Goal: Task Accomplishment & Management: Manage account settings

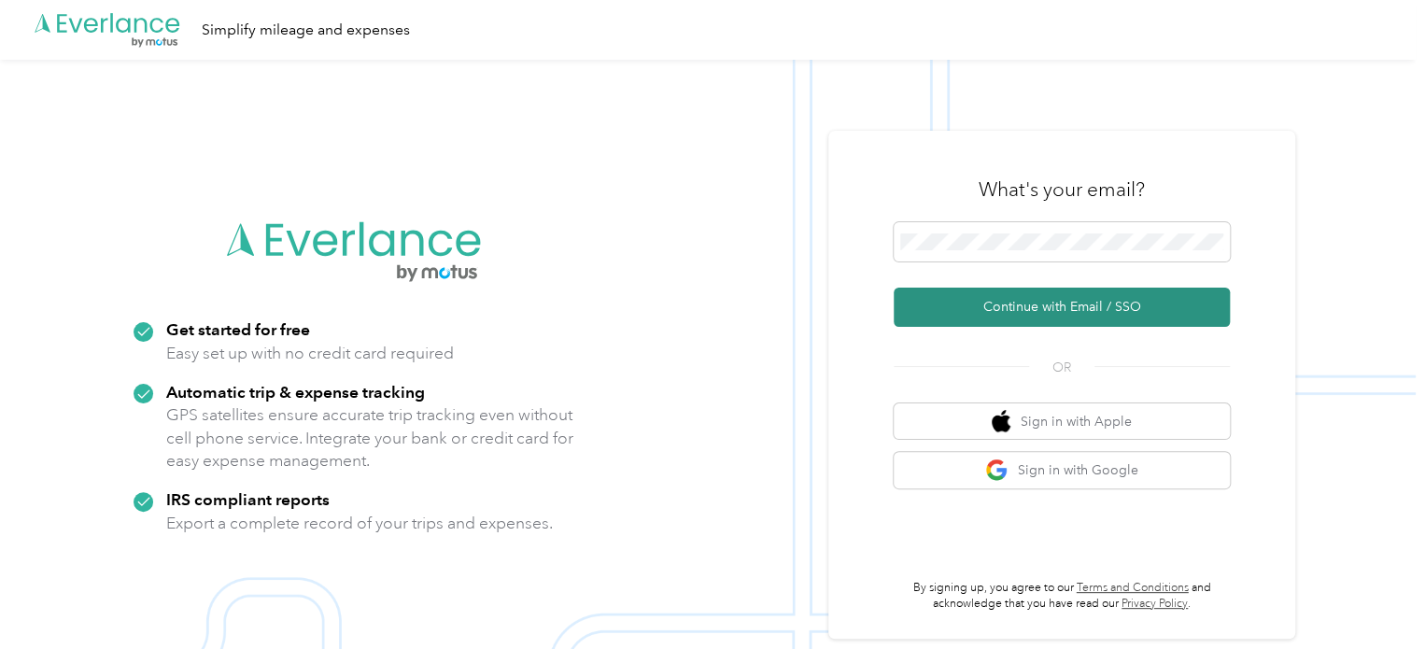
click at [1037, 320] on button "Continue with Email / SSO" at bounding box center [1061, 307] width 336 height 39
click at [1046, 302] on button "Continue with Email / SSO" at bounding box center [1061, 307] width 336 height 39
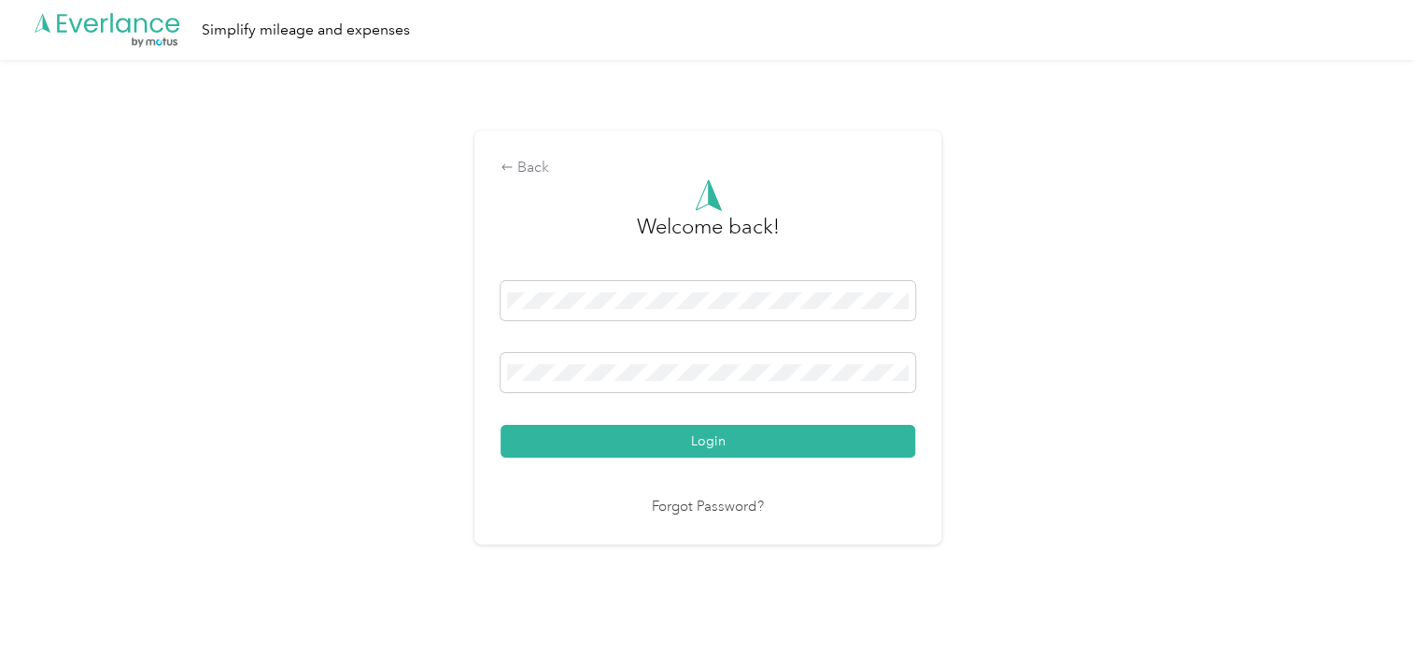
click at [714, 460] on div "Welcome back! Login Forgot Password?" at bounding box center [707, 348] width 415 height 339
click at [713, 451] on button "Login" at bounding box center [707, 441] width 415 height 33
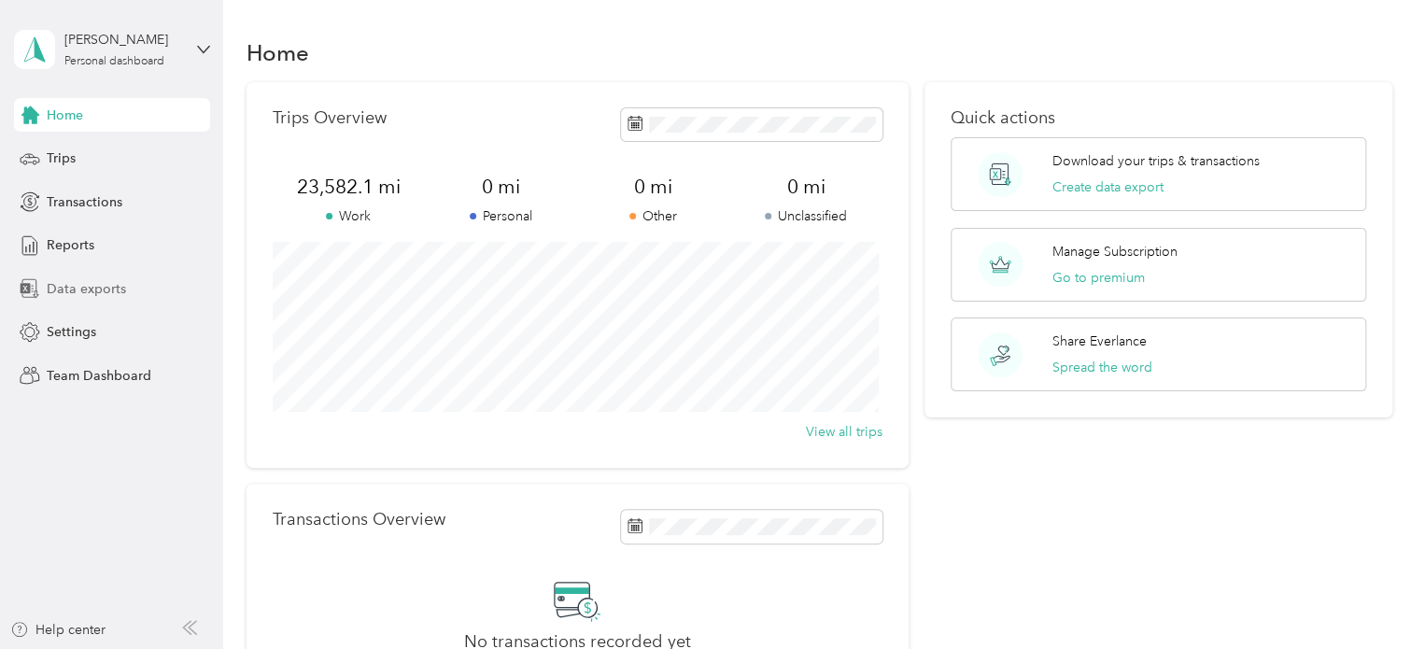
click at [63, 281] on span "Data exports" at bounding box center [86, 289] width 79 height 20
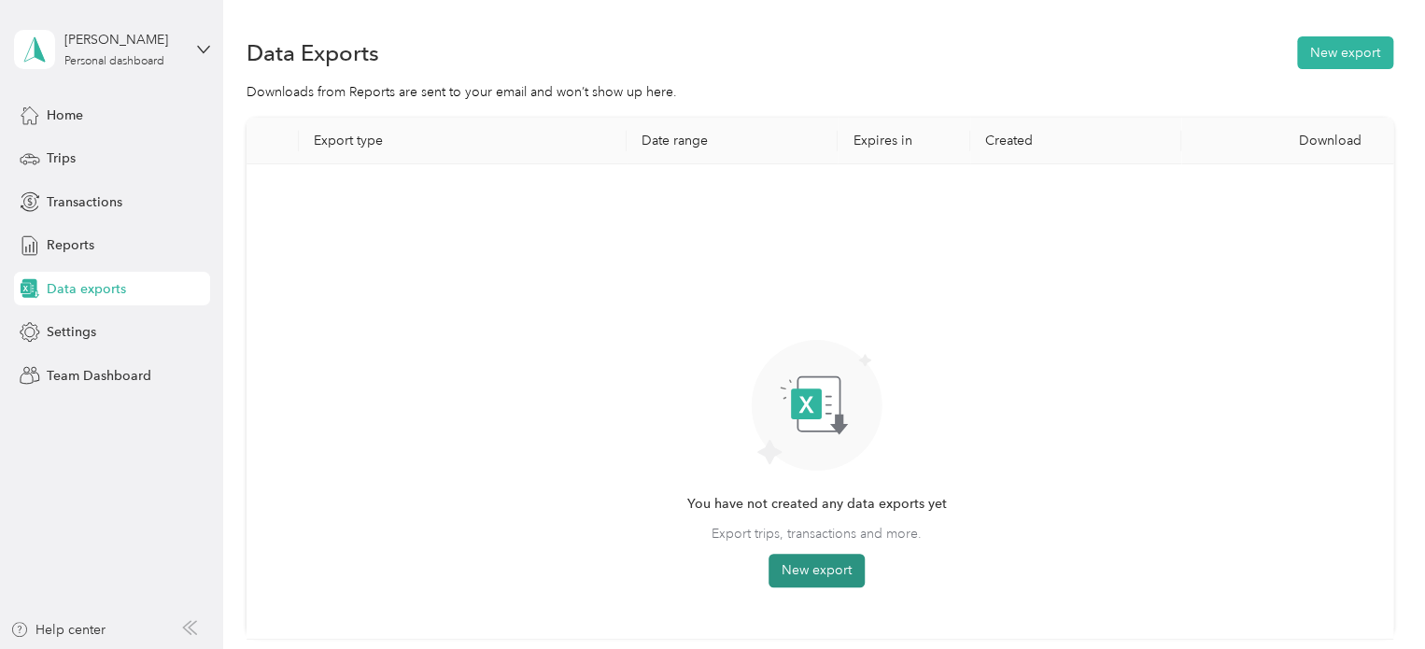
click at [793, 569] on button "New export" at bounding box center [816, 571] width 96 height 34
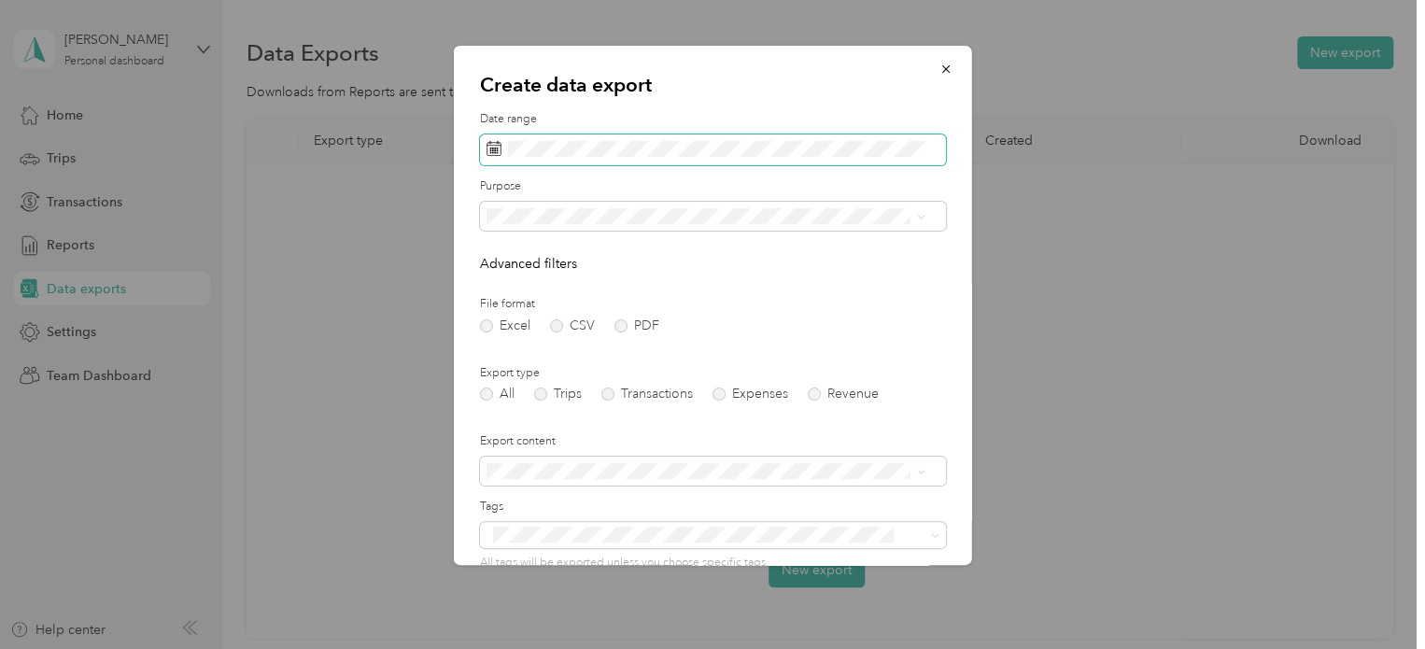
click at [563, 160] on span at bounding box center [713, 150] width 466 height 32
click at [492, 152] on rect at bounding box center [492, 152] width 2 height 2
click at [492, 148] on rect at bounding box center [492, 148] width 2 height 2
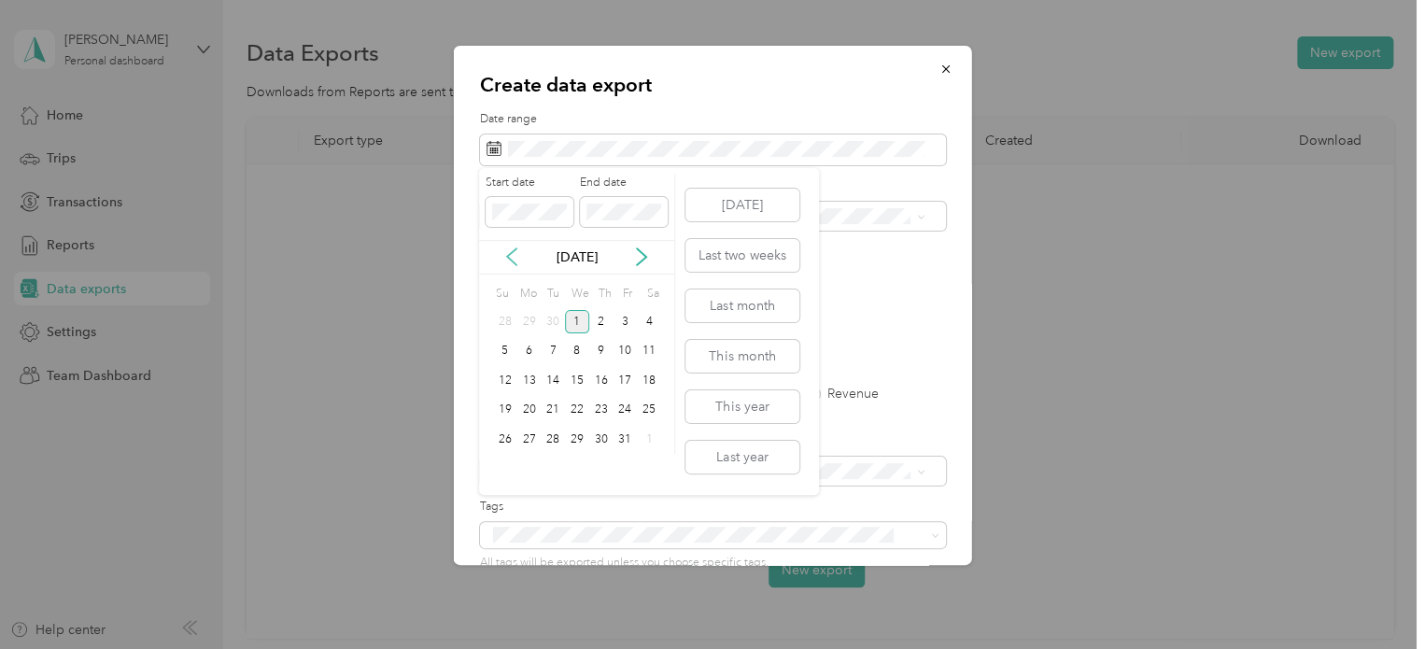
click at [512, 250] on icon at bounding box center [511, 256] width 19 height 19
click at [531, 316] on div "1" at bounding box center [529, 321] width 24 height 23
click at [545, 428] on div "30" at bounding box center [553, 439] width 24 height 23
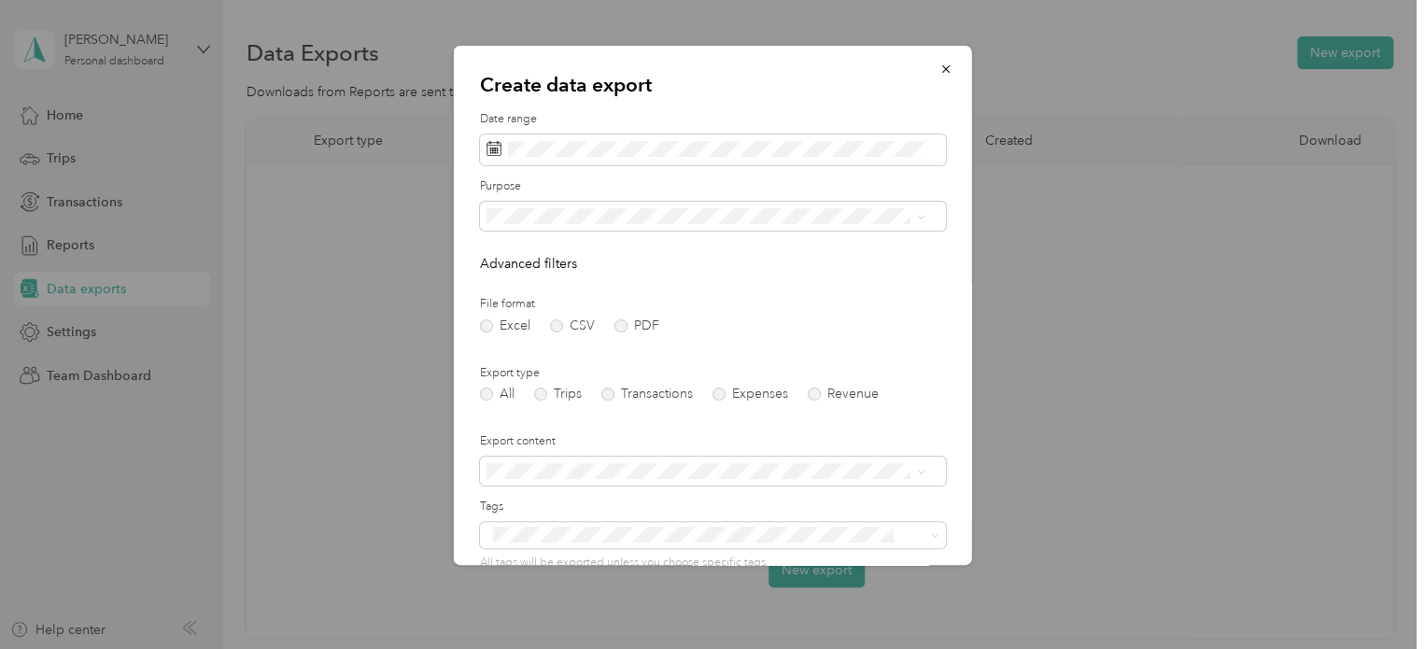
click at [511, 287] on li "Work" at bounding box center [705, 279] width 452 height 33
click at [627, 328] on label "PDF" at bounding box center [636, 325] width 45 height 13
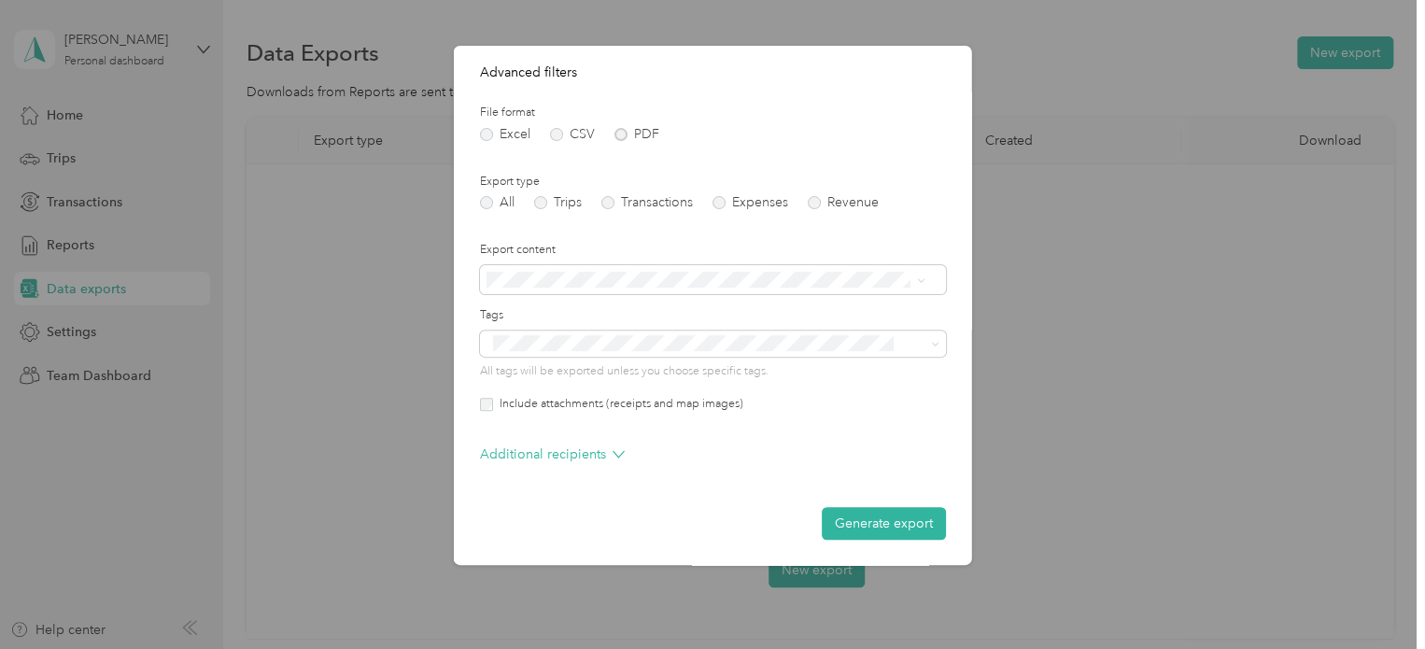
scroll to position [192, 0]
click at [902, 527] on button "Generate export" at bounding box center [884, 522] width 124 height 33
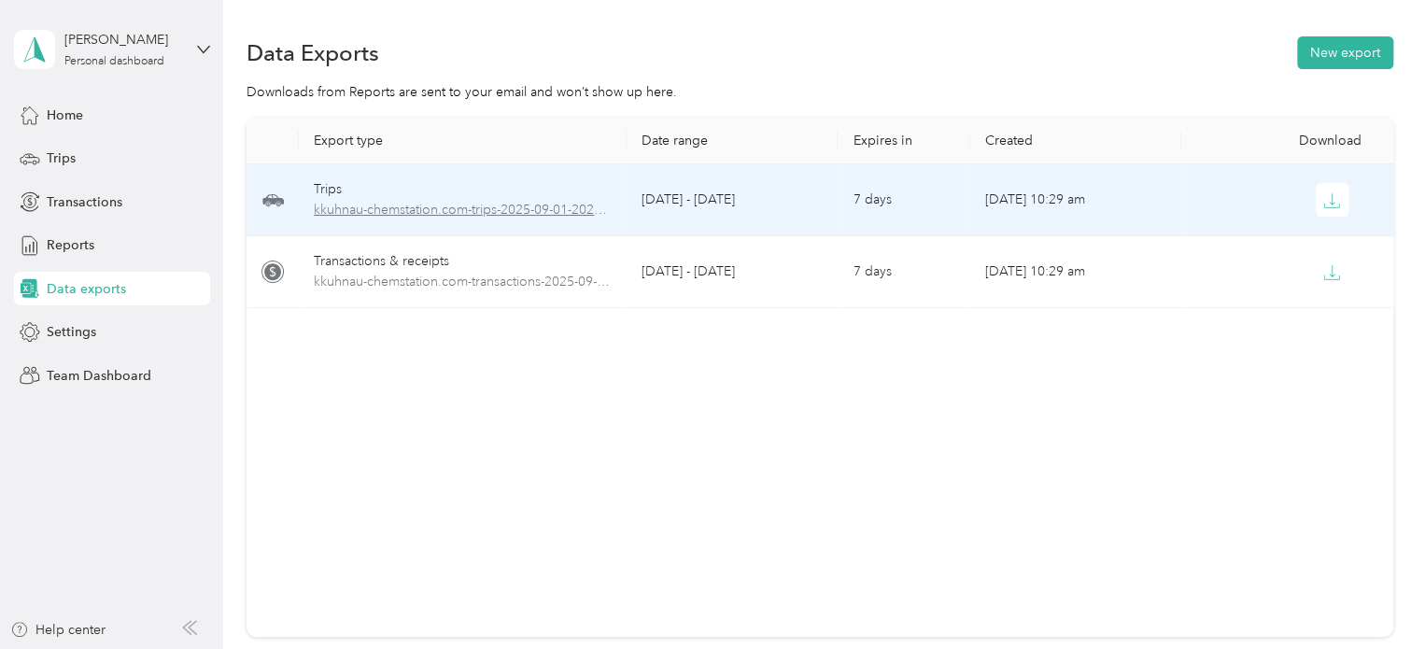
click at [427, 212] on span "kkuhnau-chemstation.com-trips-2025-09-01-2025-09-30.pdf" at bounding box center [463, 210] width 298 height 21
click at [411, 215] on span "kkuhnau-chemstation.com-trips-2025-09-01-2025-09-30.pdf" at bounding box center [463, 210] width 298 height 21
click at [410, 217] on span "kkuhnau-chemstation.com-trips-2025-09-01-2025-09-30.pdf" at bounding box center [463, 210] width 298 height 21
click at [462, 208] on span "kkuhnau-chemstation.com-trips-2025-09-01-2025-09-30.pdf" at bounding box center [463, 210] width 298 height 21
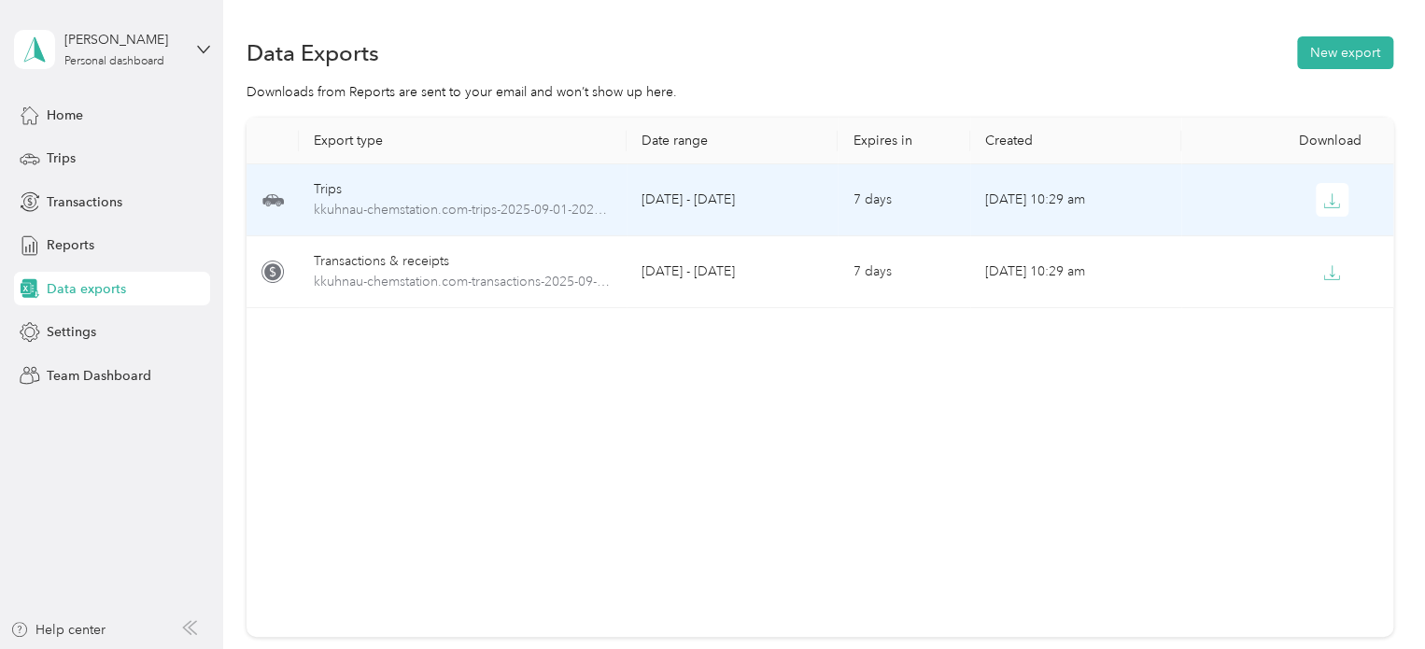
click at [342, 191] on div "Trips" at bounding box center [463, 189] width 298 height 21
click at [355, 213] on span "kkuhnau-chemstation.com-trips-2025-09-01-2025-09-30.pdf" at bounding box center [463, 210] width 298 height 21
click at [1323, 204] on icon "button" at bounding box center [1331, 200] width 17 height 17
